Goal: Navigation & Orientation: Understand site structure

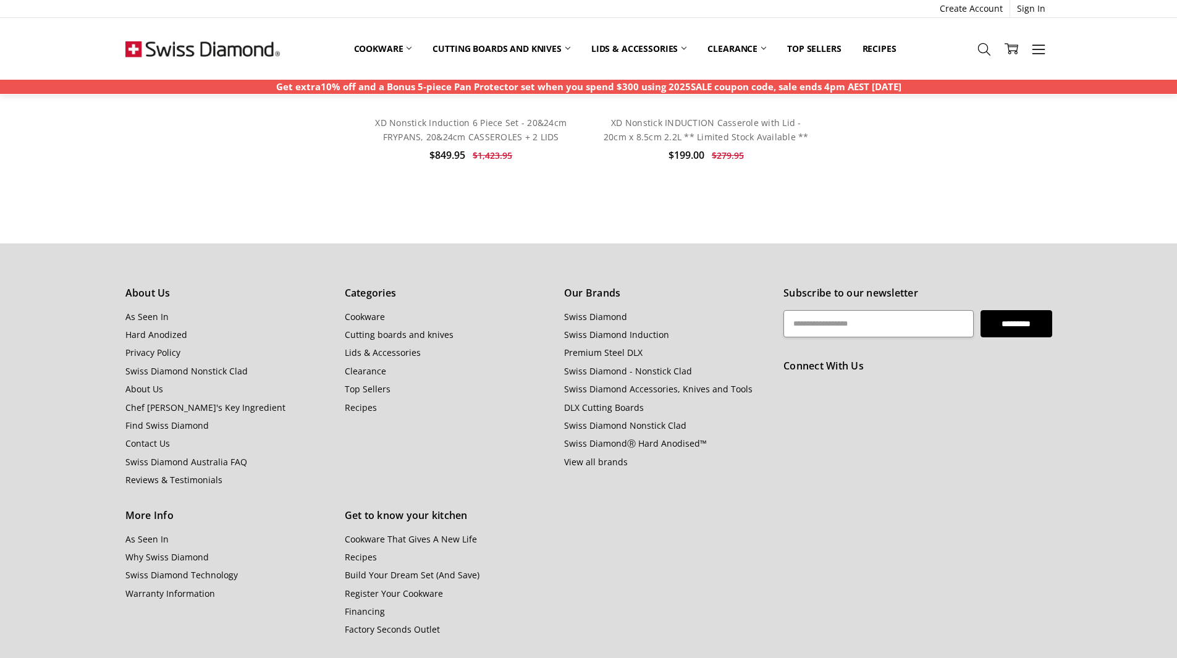
scroll to position [4676, 0]
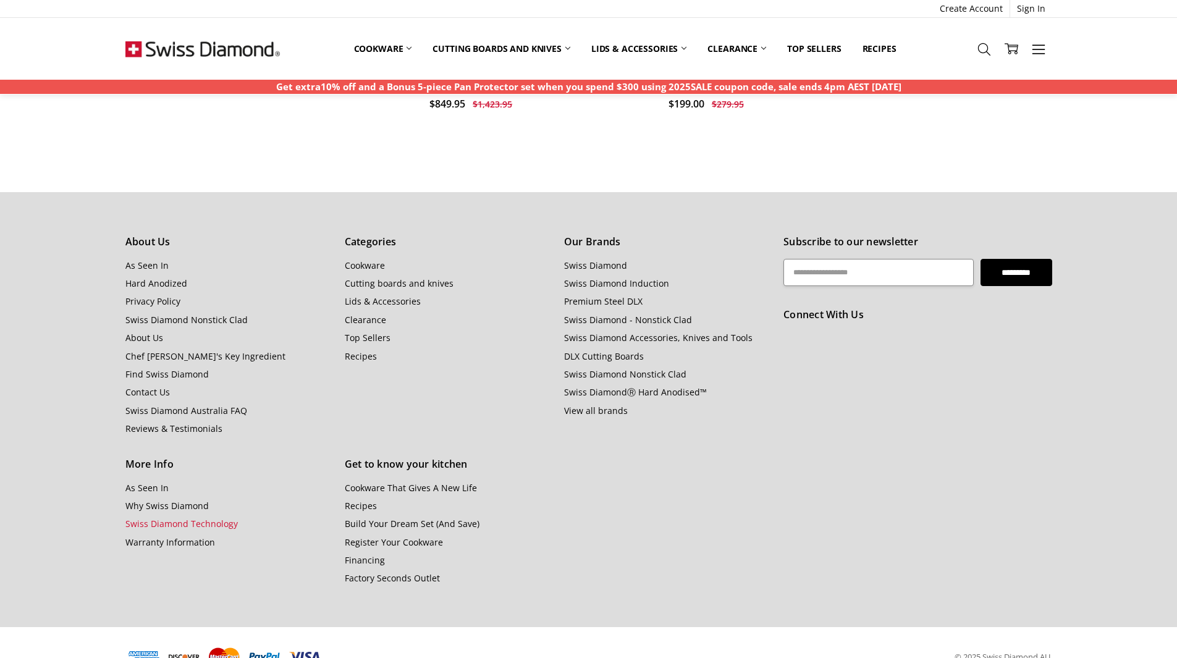
click at [180, 518] on link "Swiss Diamond Technology" at bounding box center [181, 524] width 112 height 12
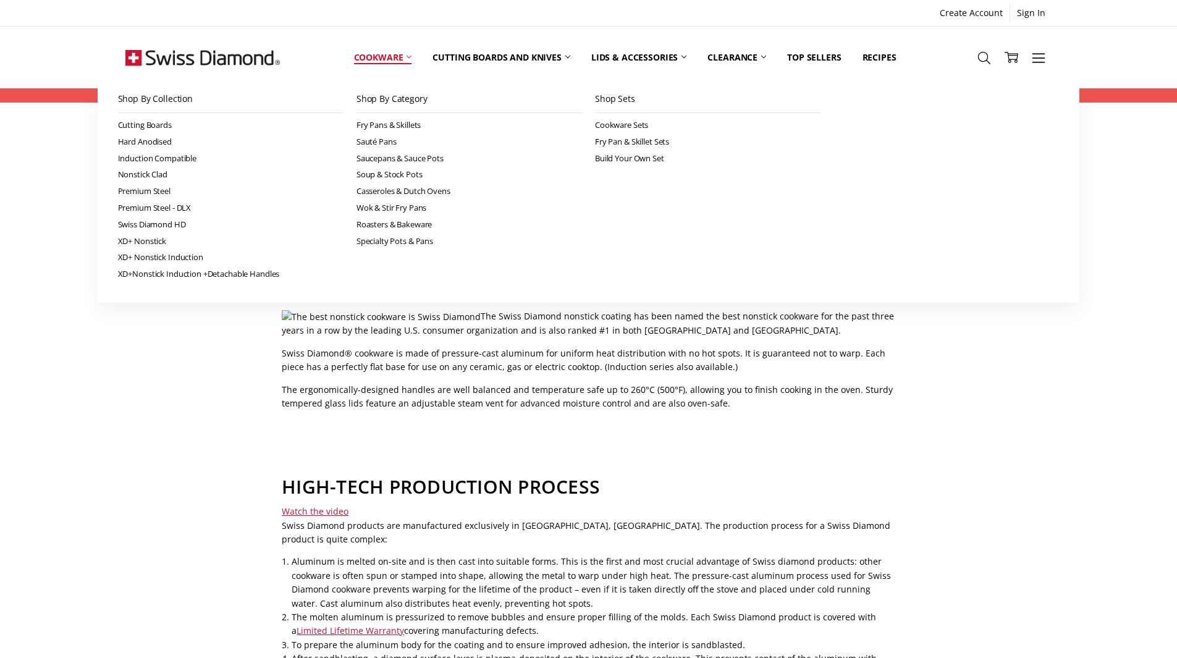
click at [392, 54] on link "Cookware" at bounding box center [382, 57] width 79 height 55
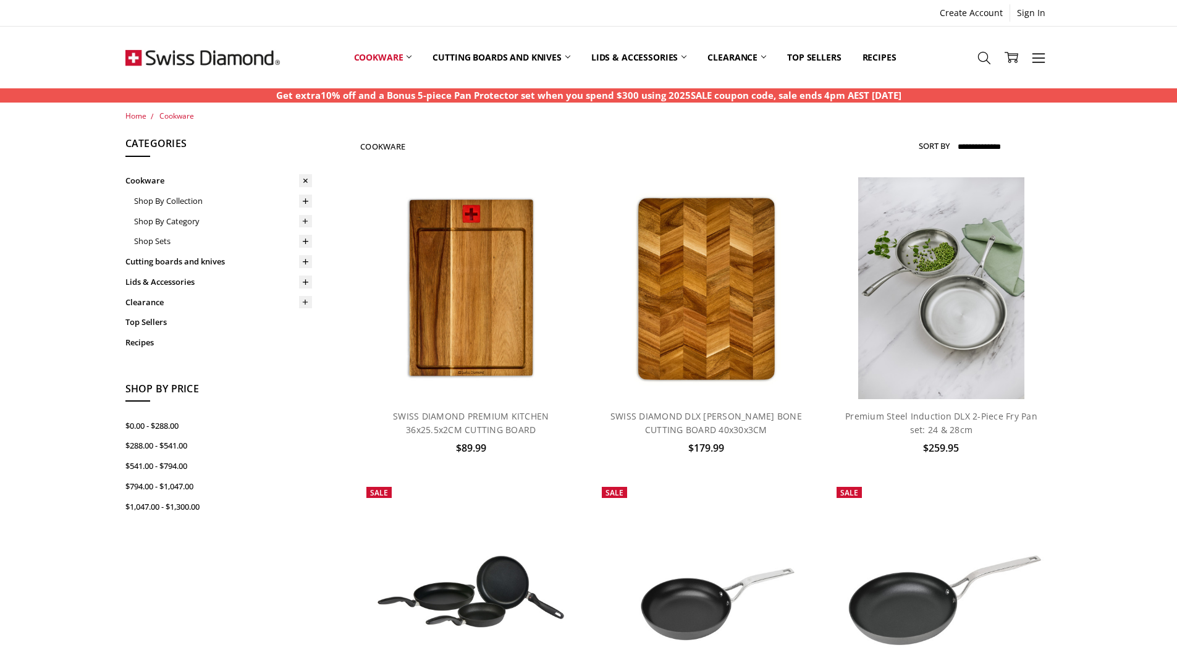
click at [215, 51] on img at bounding box center [202, 58] width 154 height 62
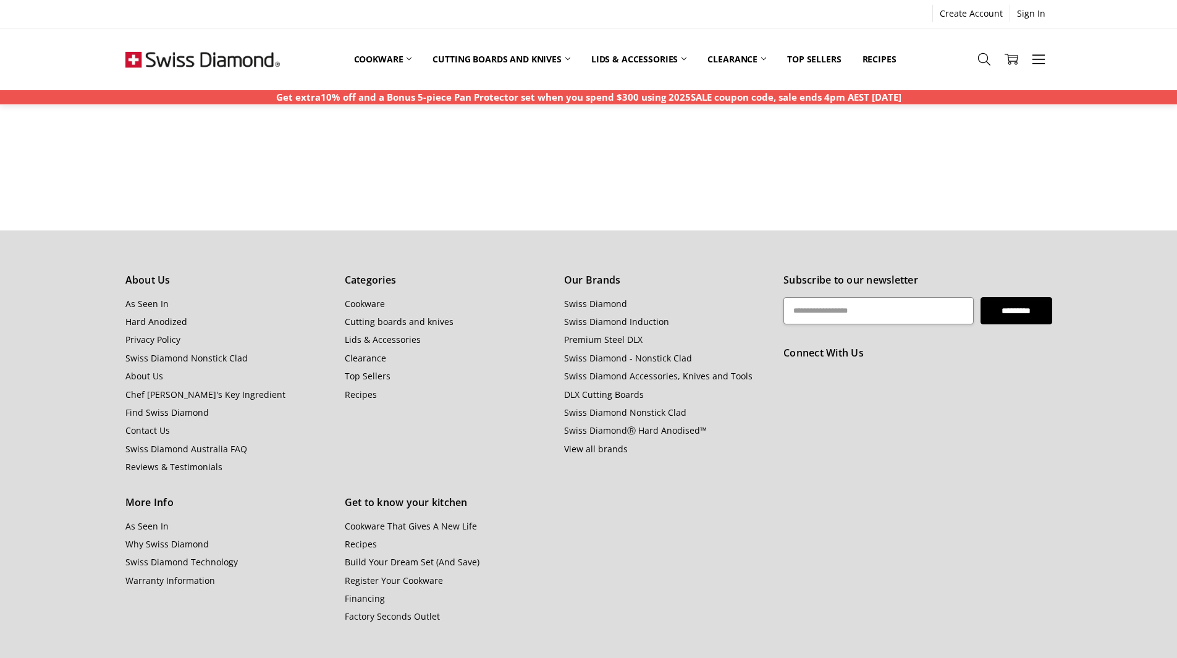
scroll to position [962, 0]
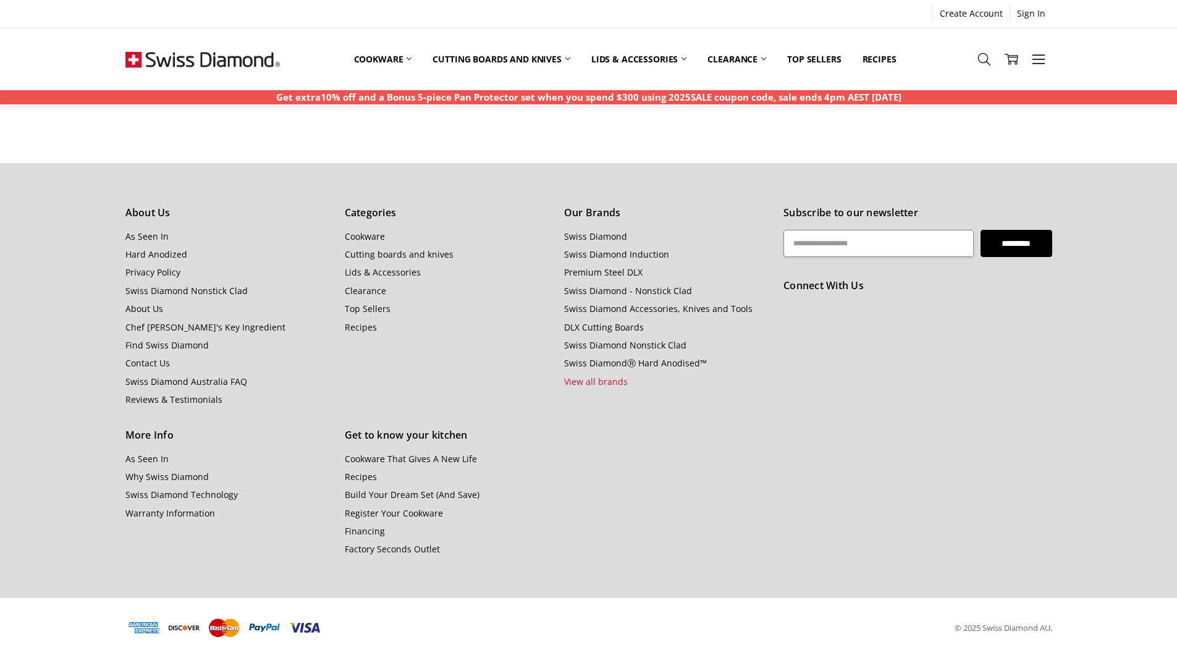
click at [606, 378] on link "View all brands" at bounding box center [596, 382] width 64 height 12
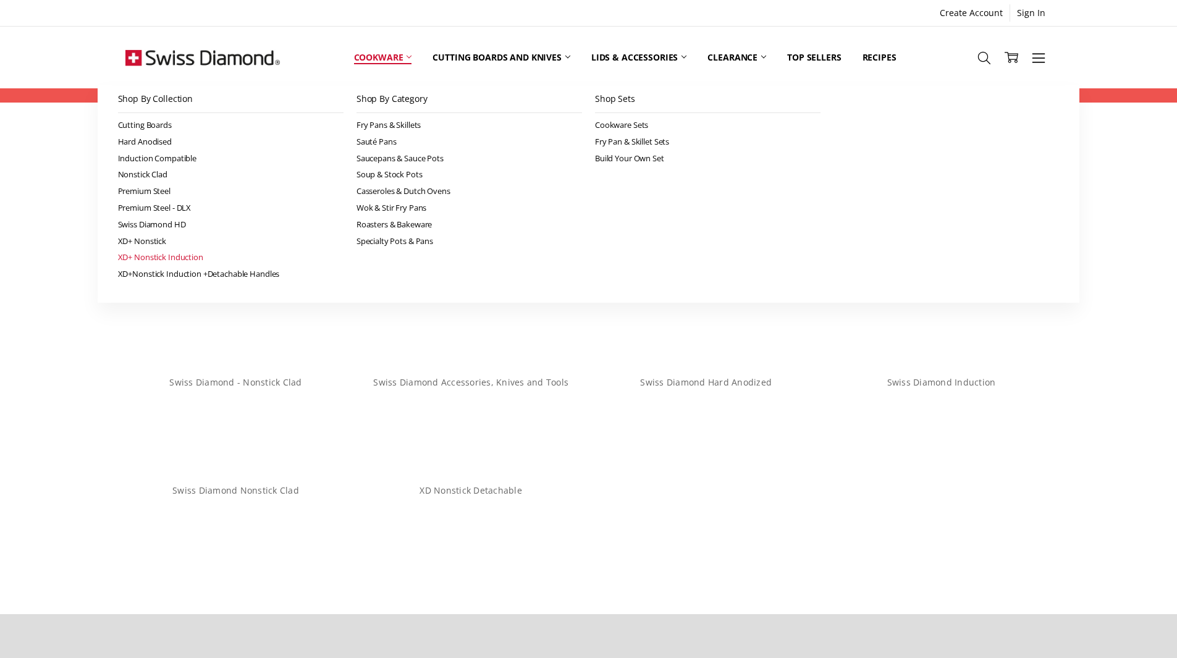
click at [191, 253] on link "XD+ Nonstick Induction" at bounding box center [230, 257] width 225 height 17
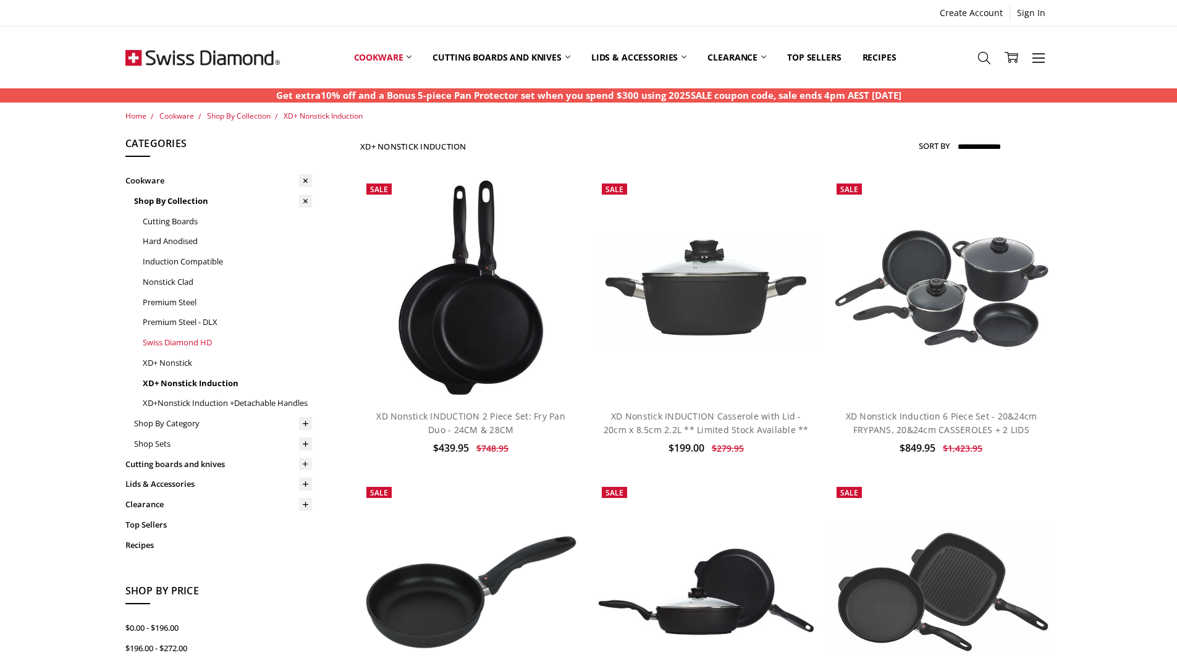
click at [170, 345] on link "Swiss Diamond HD" at bounding box center [227, 342] width 169 height 20
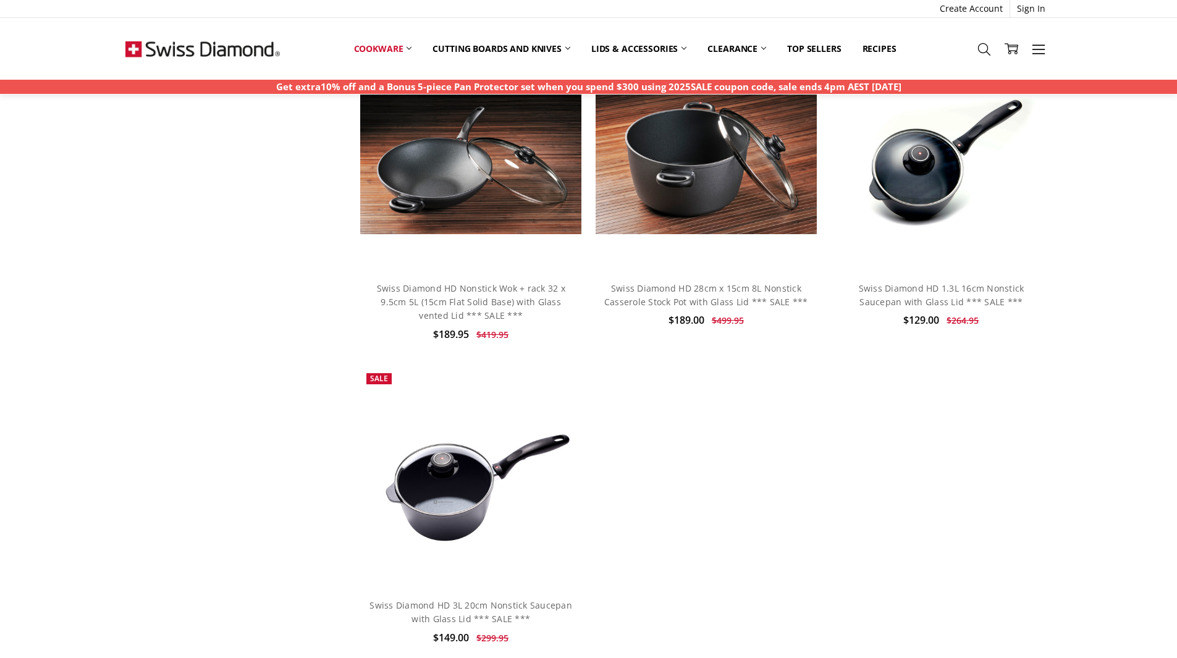
scroll to position [1112, 0]
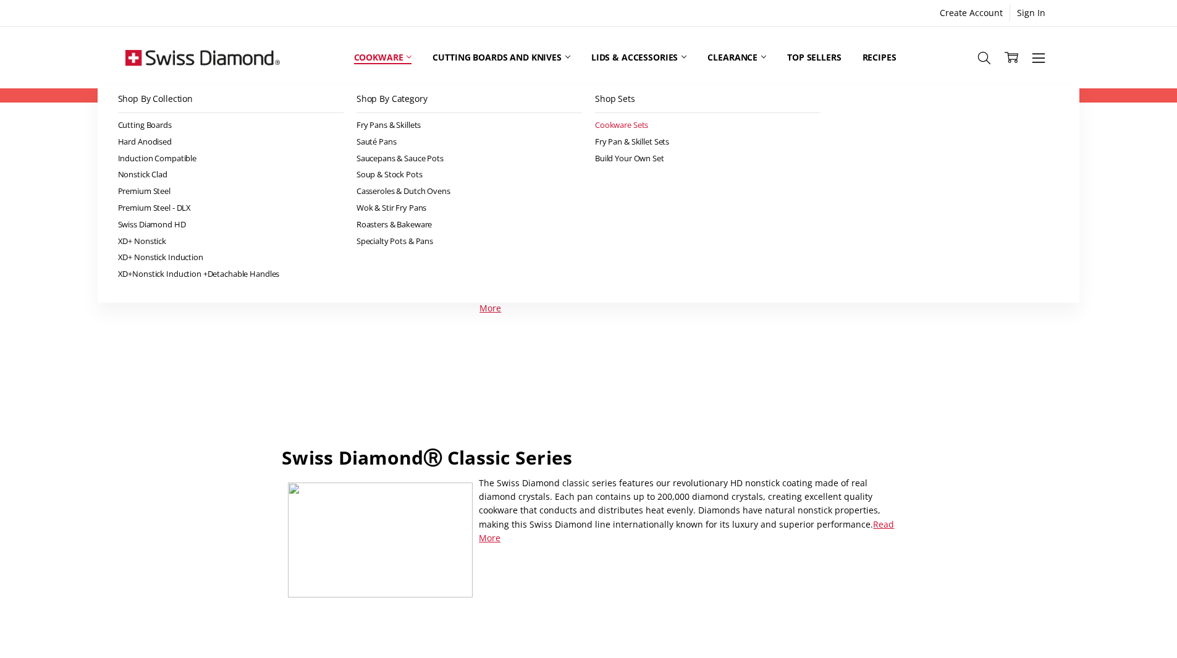
click at [616, 120] on link "Cookware Sets" at bounding box center [707, 125] width 225 height 17
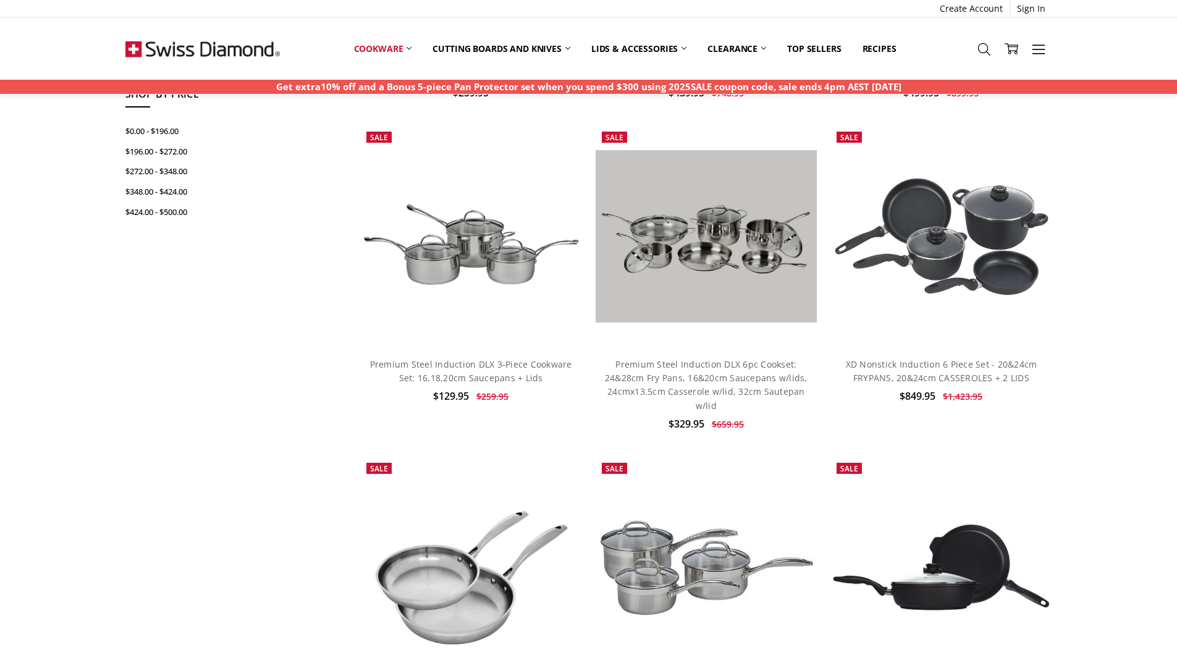
scroll to position [62, 0]
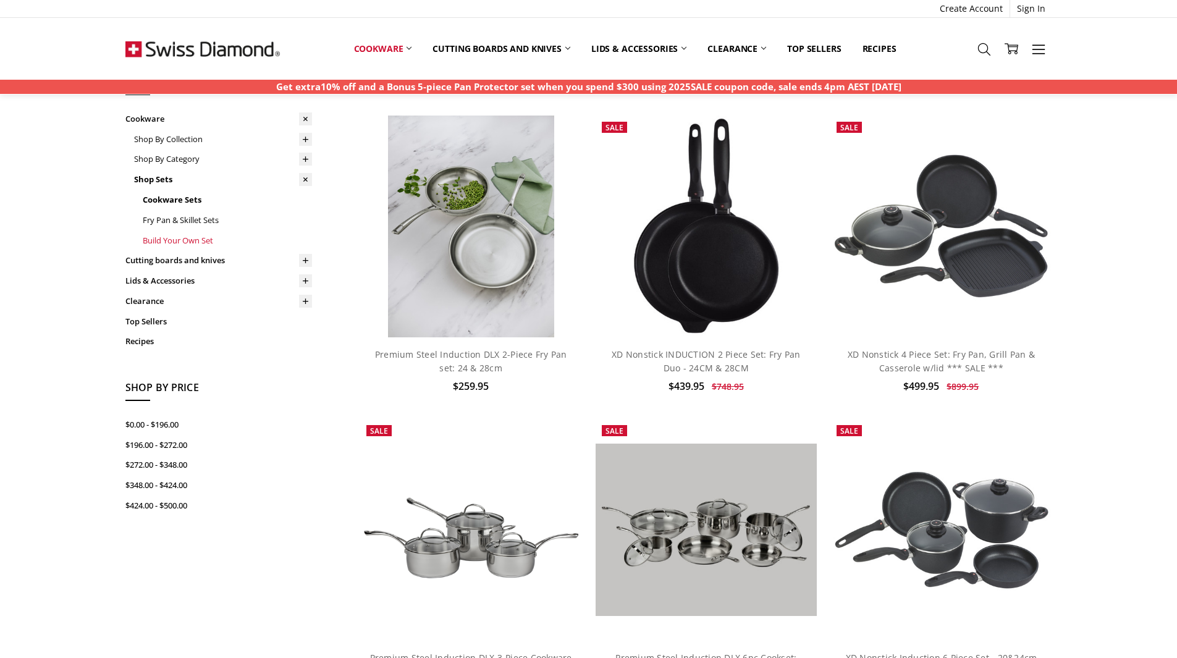
click at [182, 237] on link "Build Your Own Set" at bounding box center [227, 240] width 169 height 20
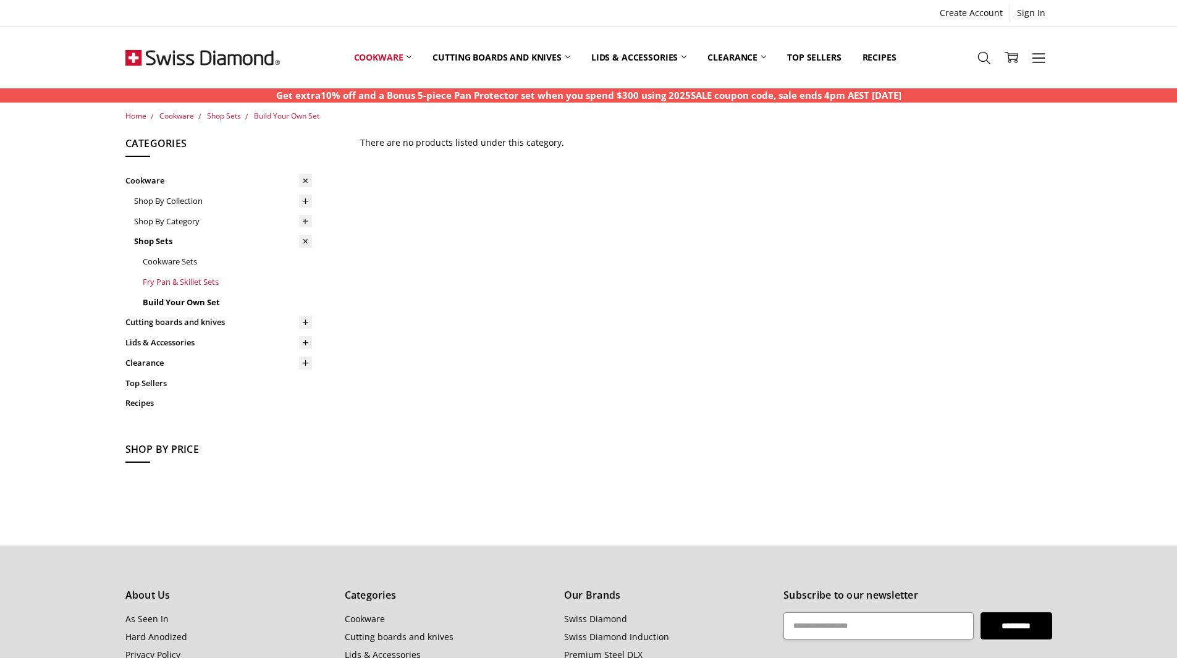
click link "Fry Pan & Skillet Sets"
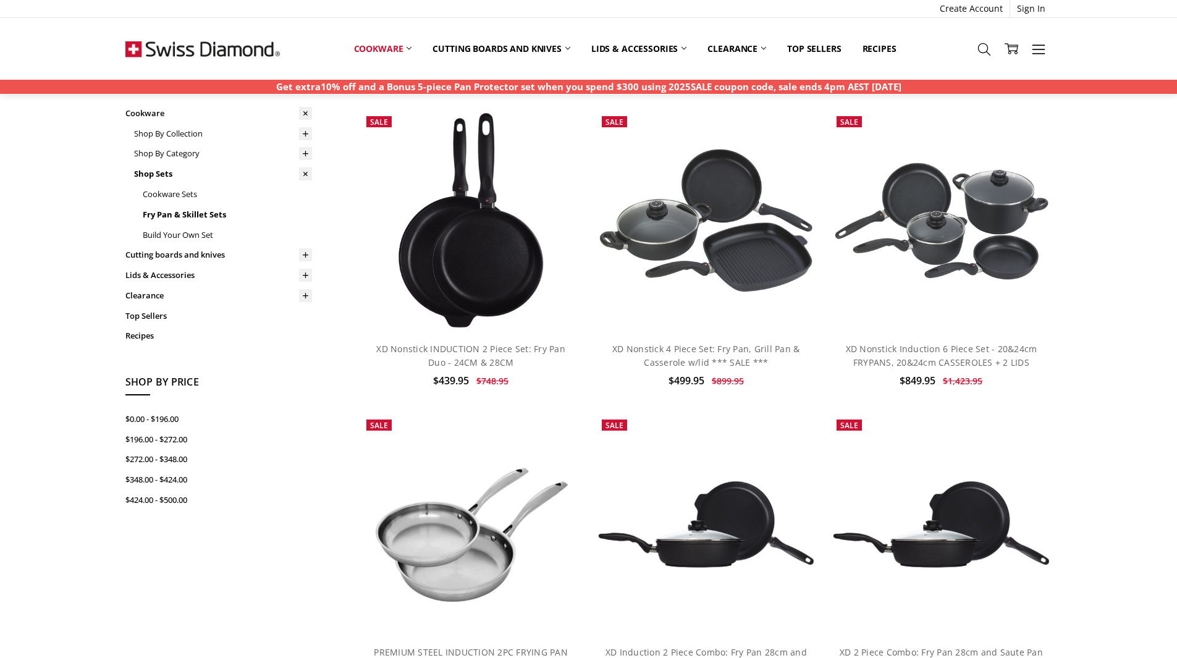
scroll to position [62, 0]
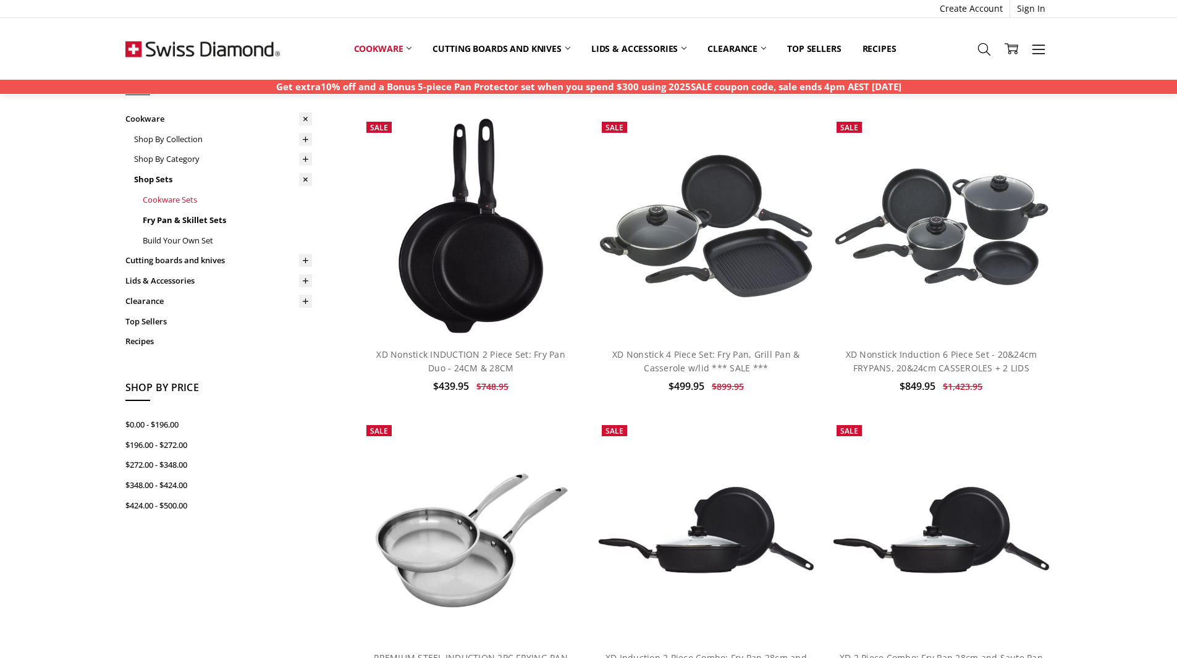
click at [178, 195] on link "Cookware Sets" at bounding box center [227, 200] width 169 height 20
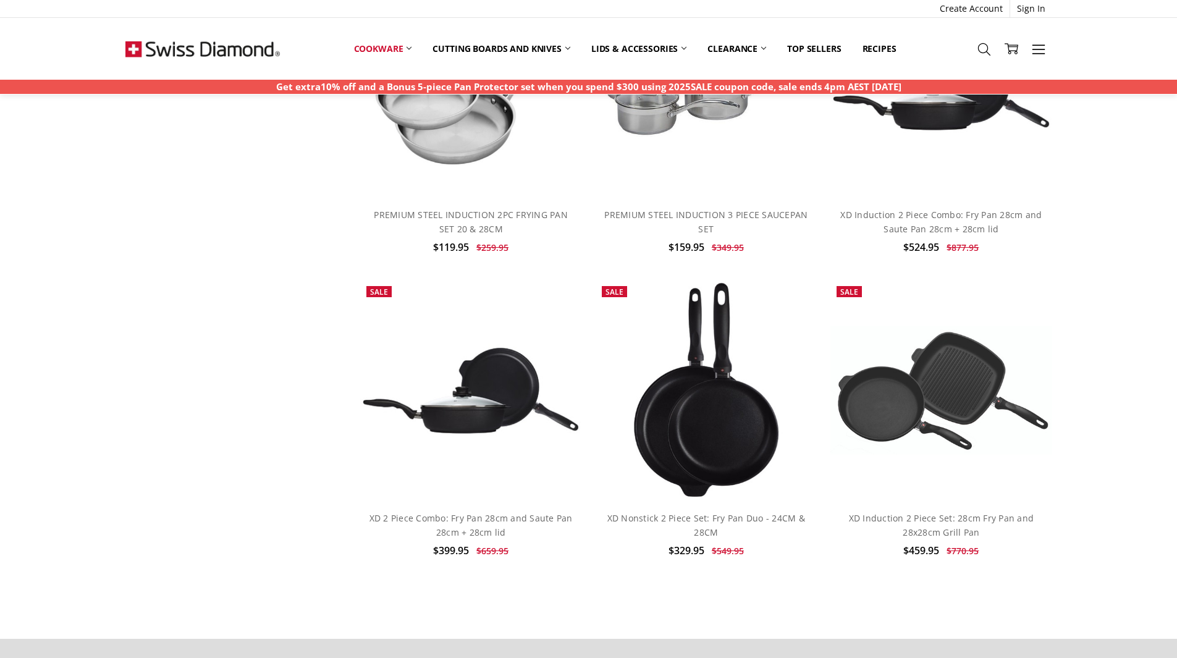
scroll to position [926, 0]
